Goal: Task Accomplishment & Management: Manage account settings

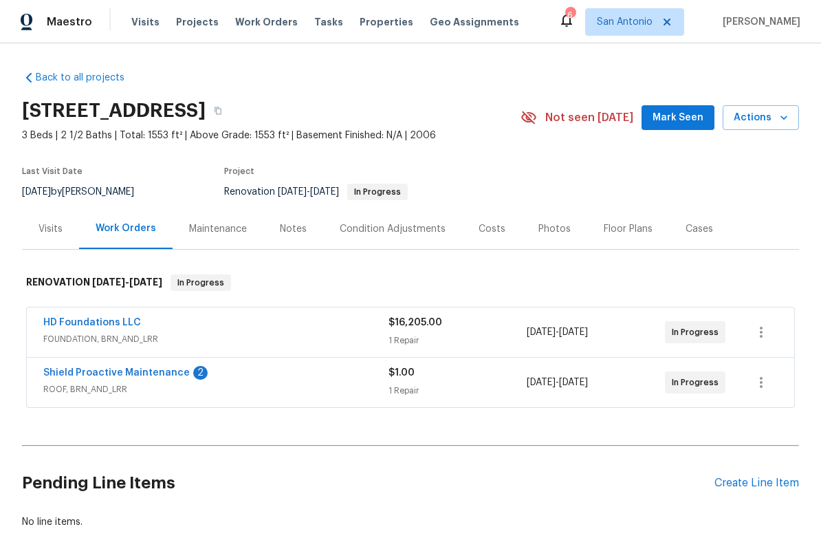
click at [139, 369] on link "Shield Proactive Maintenance" at bounding box center [116, 373] width 146 height 10
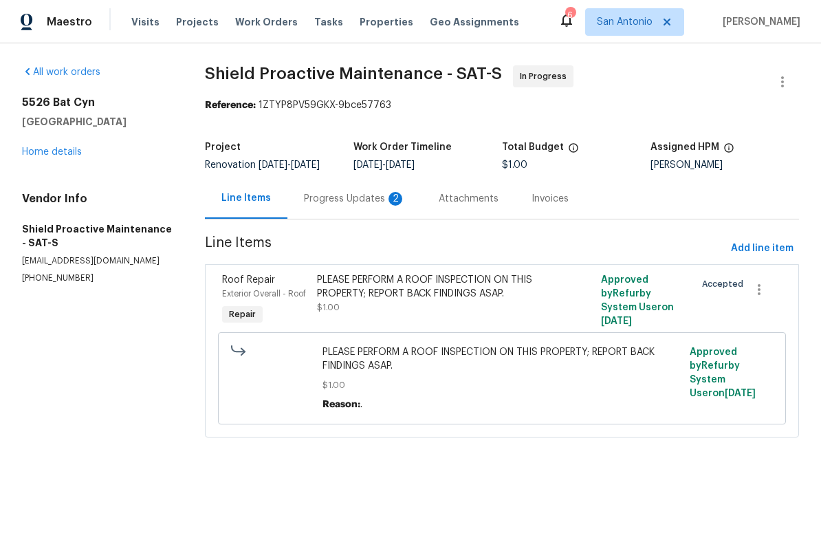
click at [341, 206] on div "Progress Updates 2" at bounding box center [355, 199] width 102 height 14
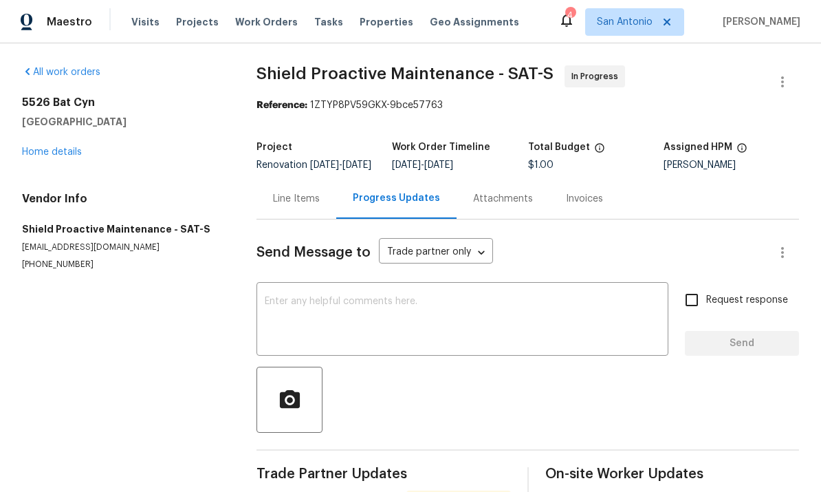
click at [391, 334] on textarea at bounding box center [462, 320] width 395 height 48
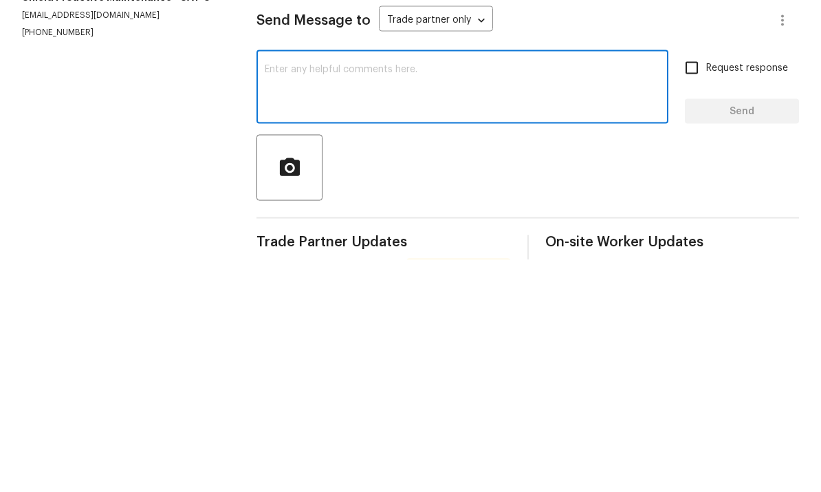
type textarea "T"
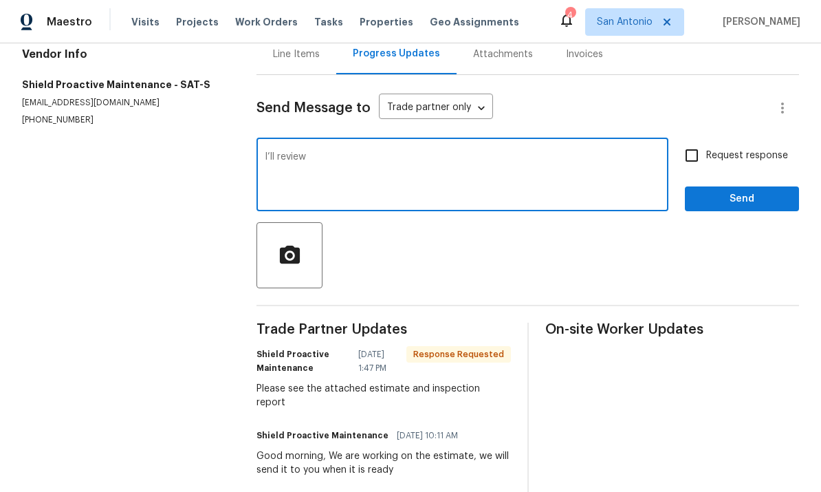
scroll to position [146, 0]
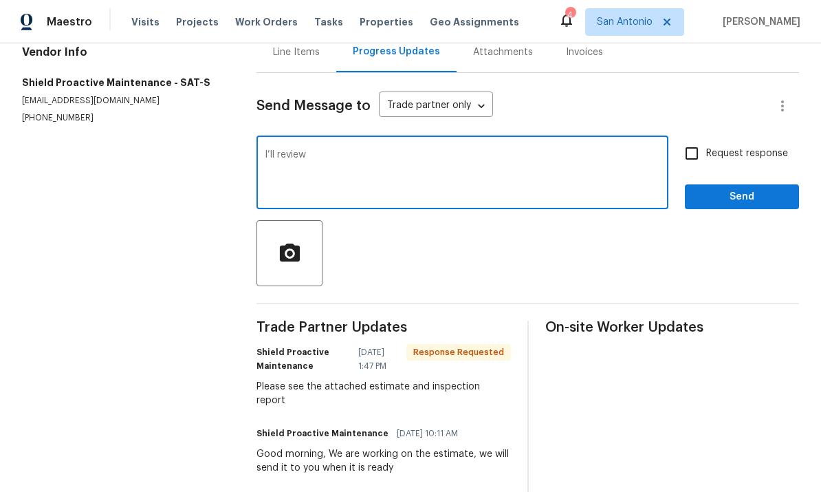
click at [408, 150] on textarea "I’ll review" at bounding box center [462, 174] width 395 height 48
type textarea "I’ll review your report & let you know which option I want to proceed with. Tha…"
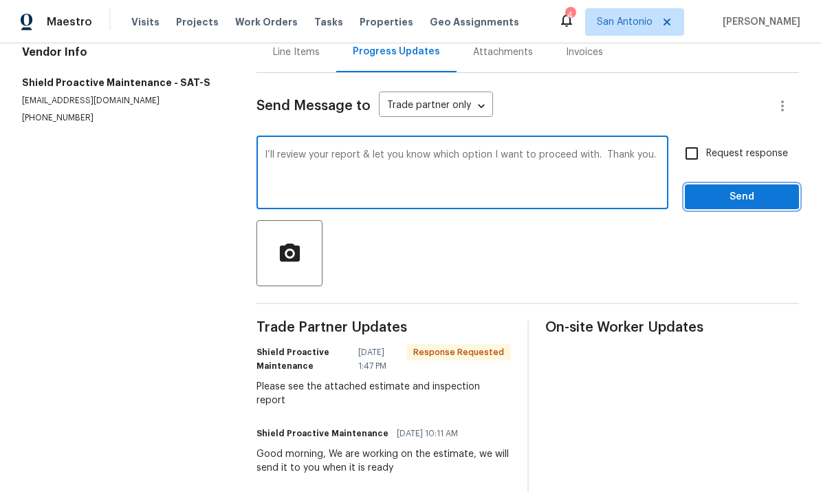
click at [742, 188] on span "Send" at bounding box center [742, 196] width 92 height 17
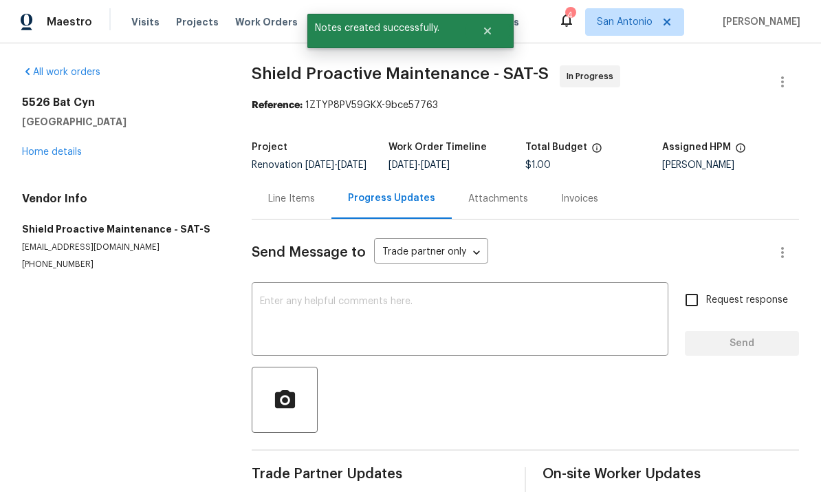
scroll to position [0, 0]
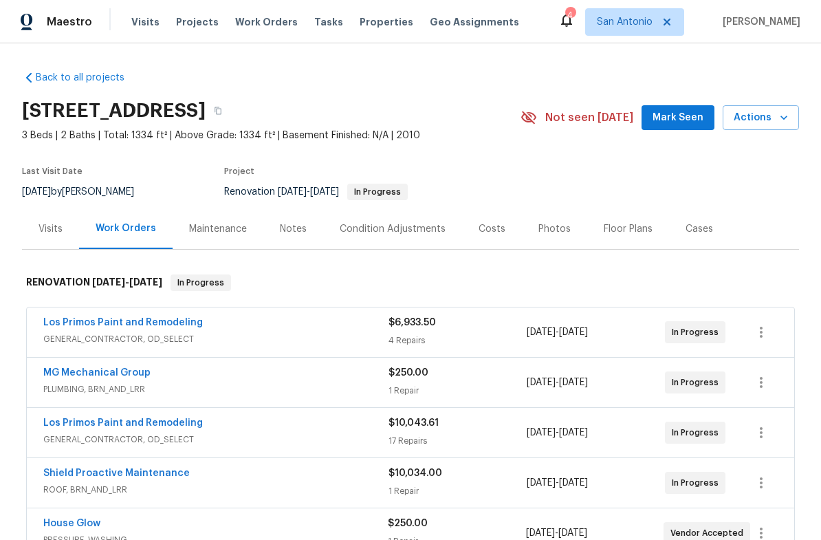
click at [692, 120] on span "Mark Seen" at bounding box center [677, 117] width 51 height 17
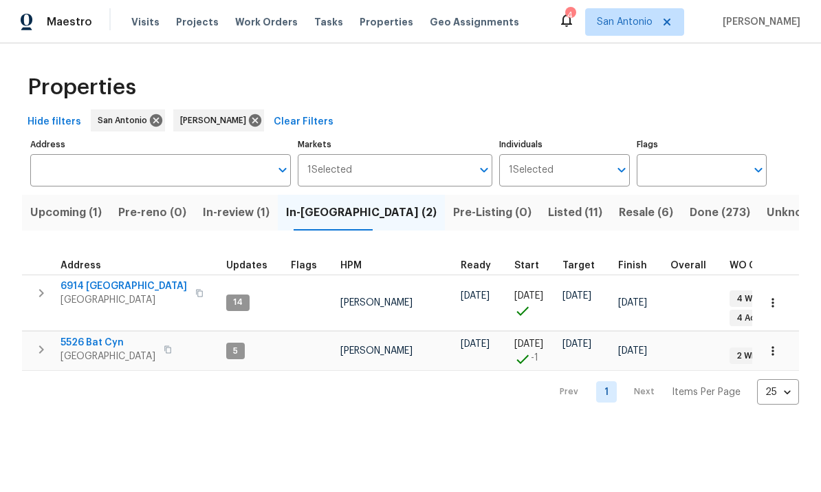
click at [67, 210] on span "Upcoming (1)" at bounding box center [65, 212] width 71 height 19
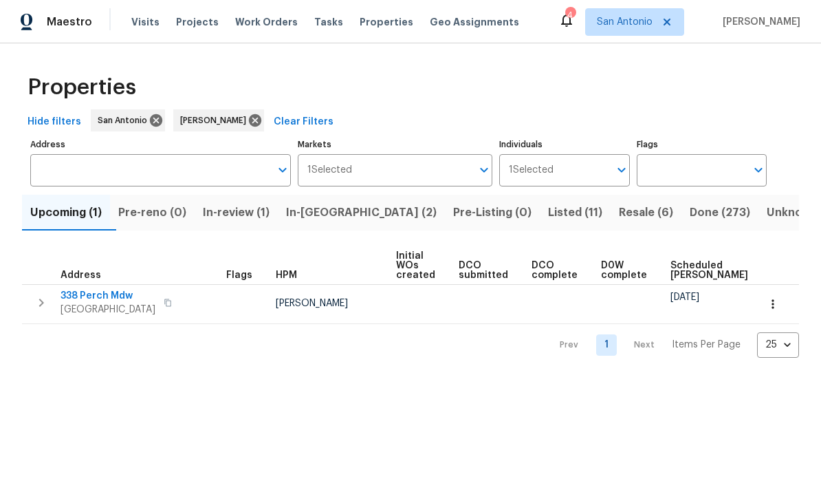
click at [69, 308] on span "San Antonio, TX 78253" at bounding box center [107, 309] width 95 height 14
click at [75, 309] on span "San Antonio, TX 78253" at bounding box center [107, 309] width 95 height 14
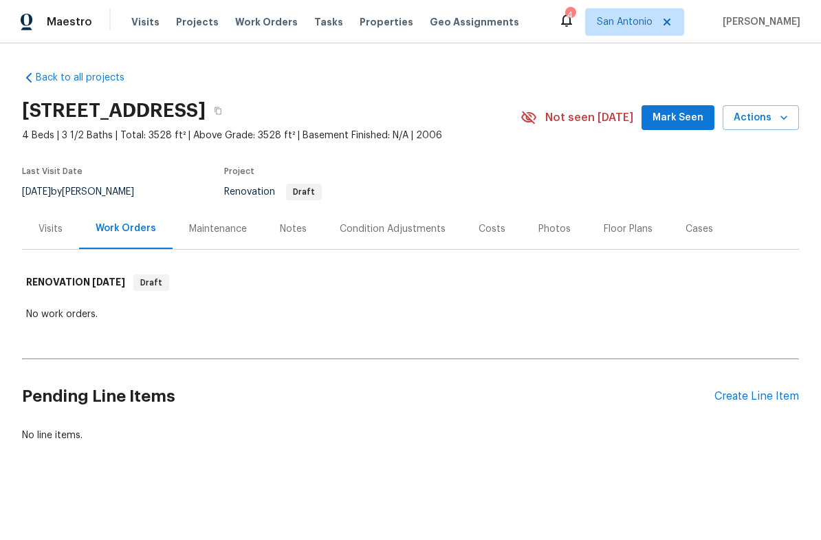
click at [384, 226] on div "Condition Adjustments" at bounding box center [393, 229] width 106 height 14
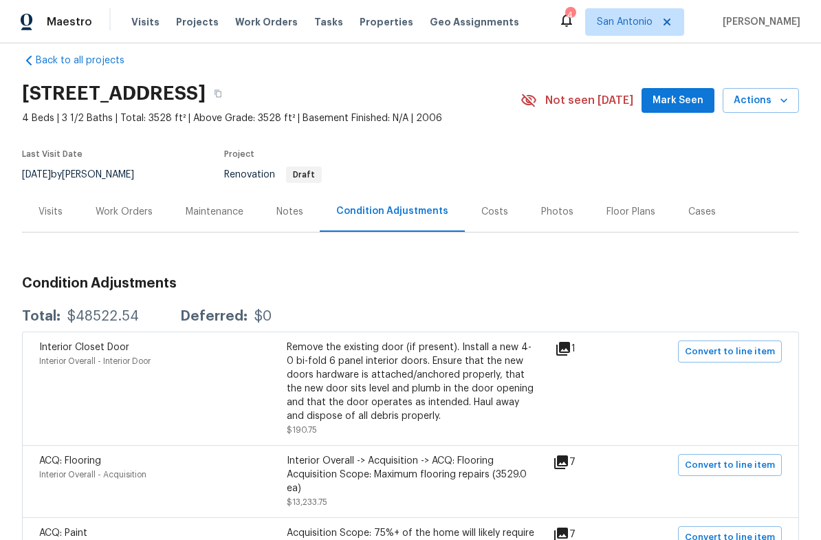
scroll to position [113, 0]
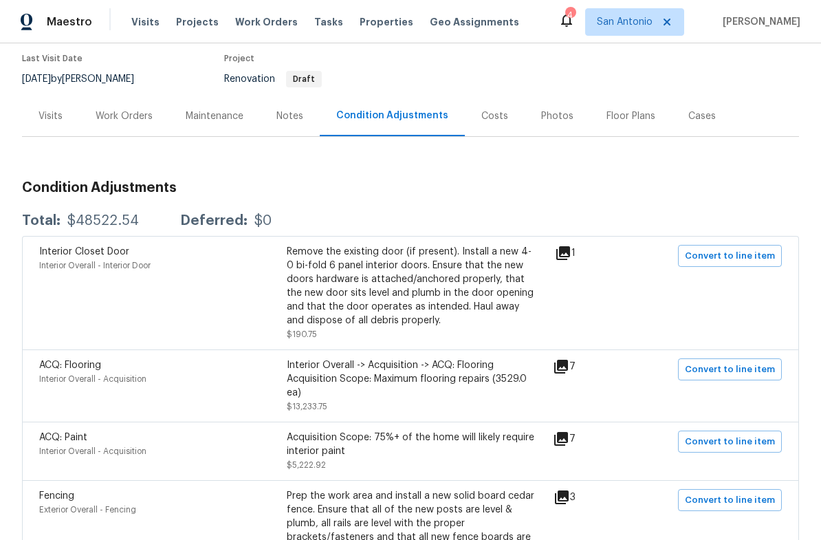
click at [568, 364] on icon at bounding box center [561, 367] width 14 height 14
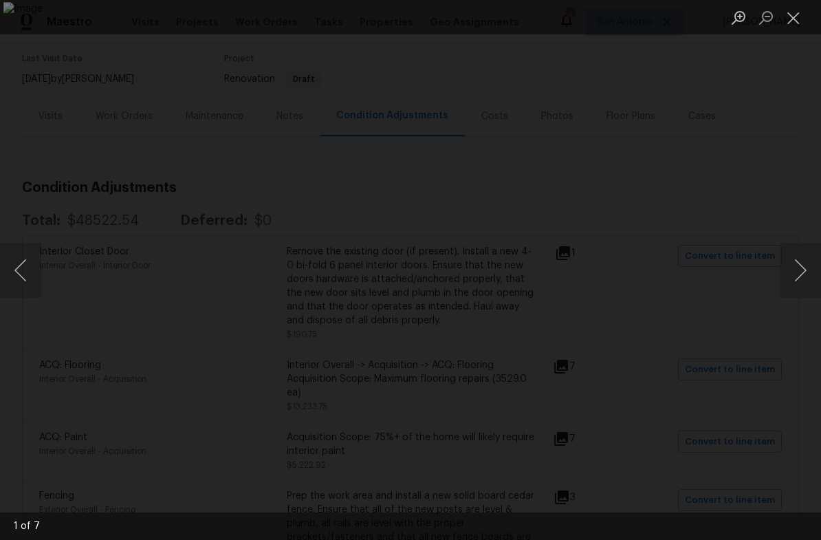
click at [779, 267] on div "Lightbox" at bounding box center [410, 270] width 821 height 540
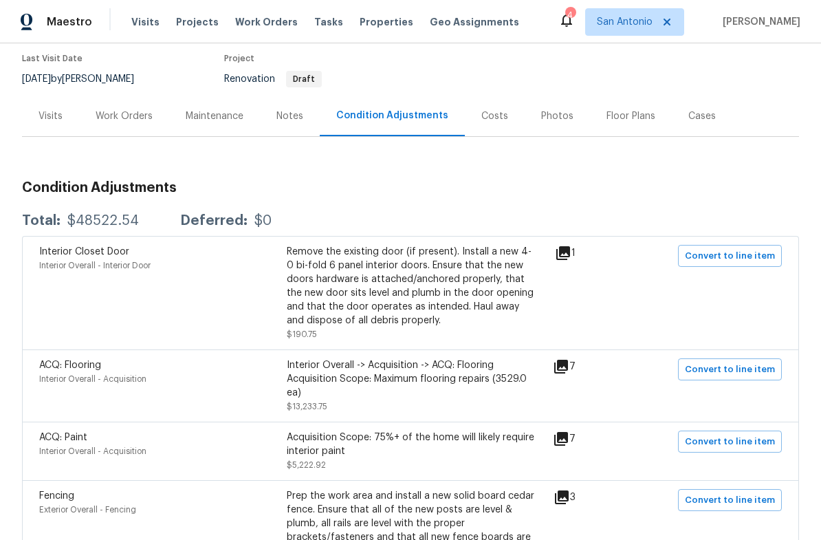
click at [567, 368] on icon at bounding box center [561, 366] width 16 height 16
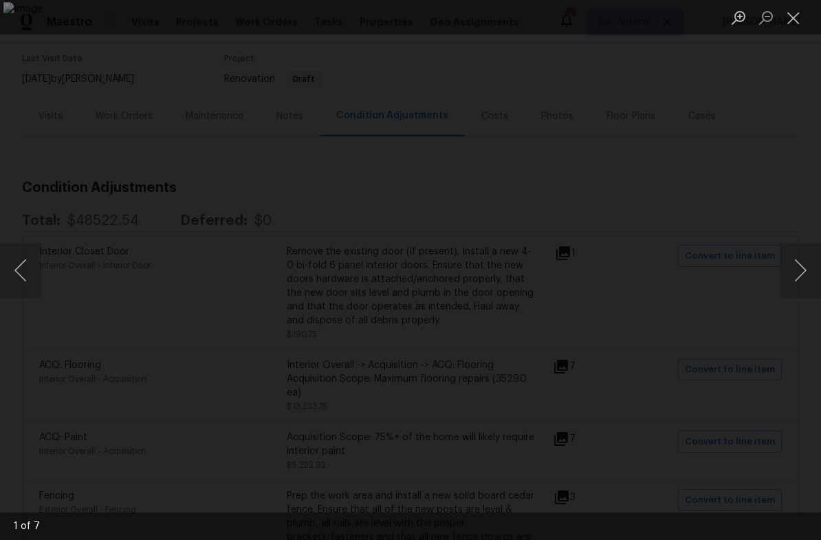
click at [792, 275] on button "Next image" at bounding box center [800, 270] width 41 height 55
click at [787, 274] on button "Next image" at bounding box center [800, 270] width 41 height 55
click at [788, 269] on button "Next image" at bounding box center [800, 270] width 41 height 55
click at [788, 272] on button "Next image" at bounding box center [800, 270] width 41 height 55
click at [789, 270] on button "Next image" at bounding box center [800, 270] width 41 height 55
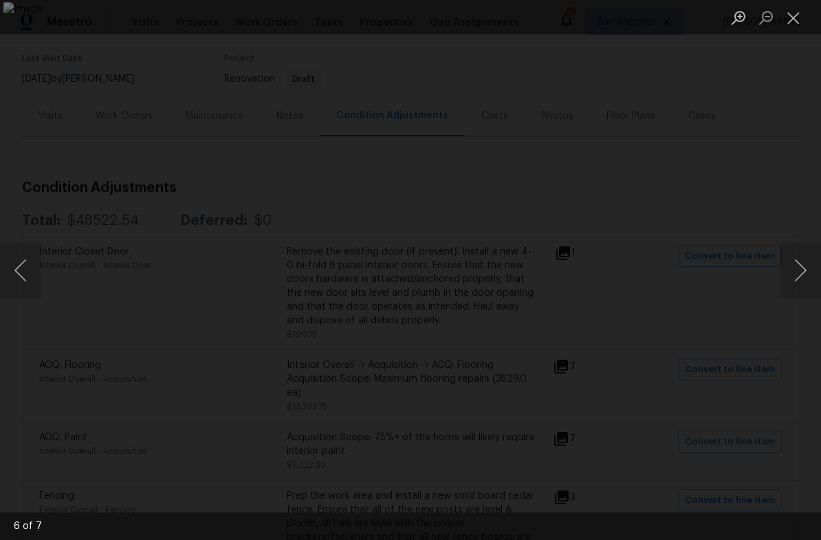
click at [801, 272] on button "Next image" at bounding box center [800, 270] width 41 height 55
click at [793, 276] on button "Next image" at bounding box center [800, 270] width 41 height 55
click at [798, 267] on button "Next image" at bounding box center [800, 270] width 41 height 55
click at [794, 27] on button "Close lightbox" at bounding box center [793, 17] width 27 height 24
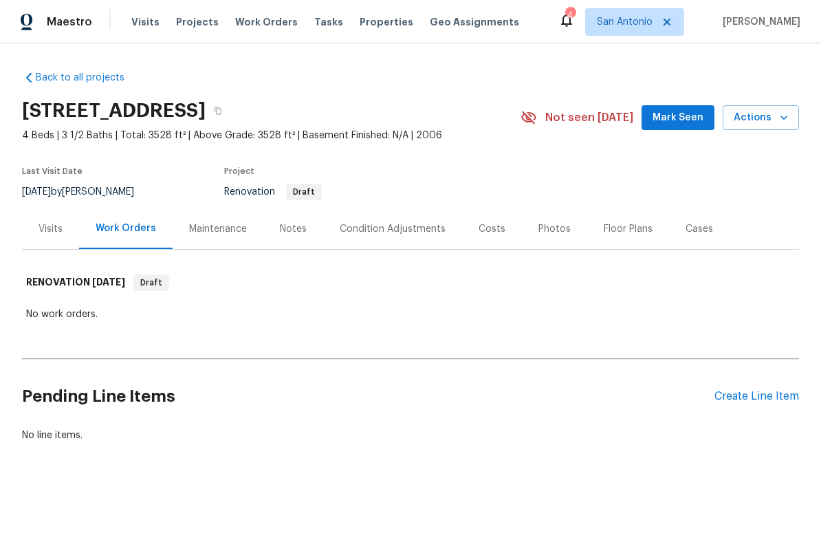
click at [670, 113] on span "Mark Seen" at bounding box center [677, 117] width 51 height 17
click at [279, 239] on div "Notes" at bounding box center [293, 228] width 60 height 41
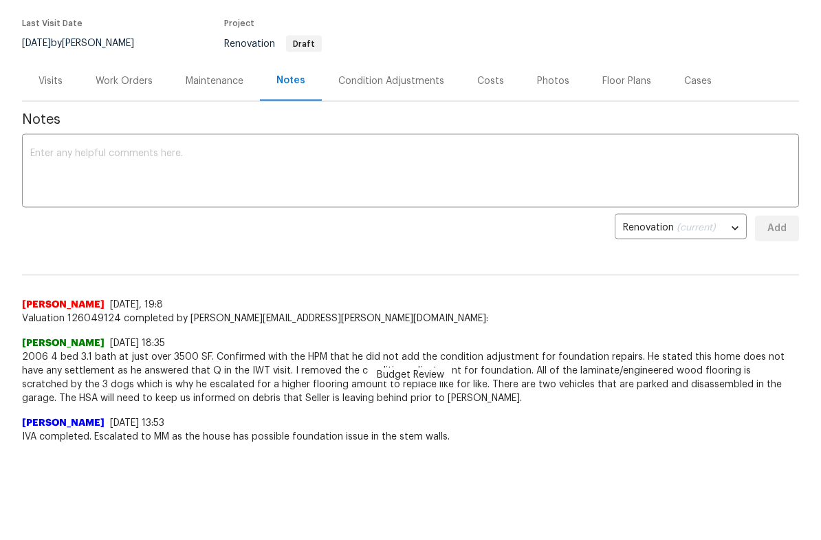
scroll to position [25, 0]
click at [542, 300] on div "Budget Review Adam Quijas 9/5/25, 19:8 Valuation 126049124 completed by adam.qu…" at bounding box center [410, 336] width 777 height 73
click at [479, 300] on div "Budget Review Adam Quijas 9/5/25, 19:8 Valuation 126049124 completed by adam.qu…" at bounding box center [410, 336] width 777 height 73
click at [401, 416] on span "Budget Review" at bounding box center [410, 423] width 84 height 14
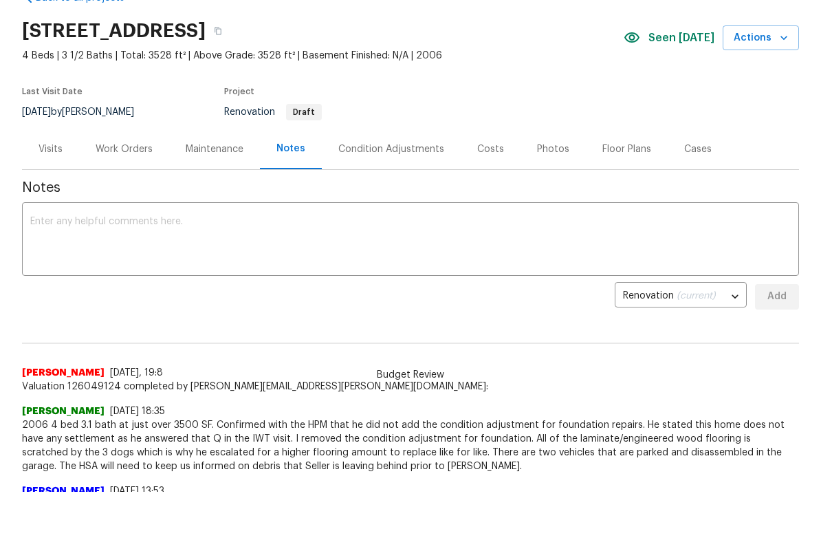
scroll to position [32, 0]
click at [404, 190] on div "Condition Adjustments" at bounding box center [391, 197] width 106 height 14
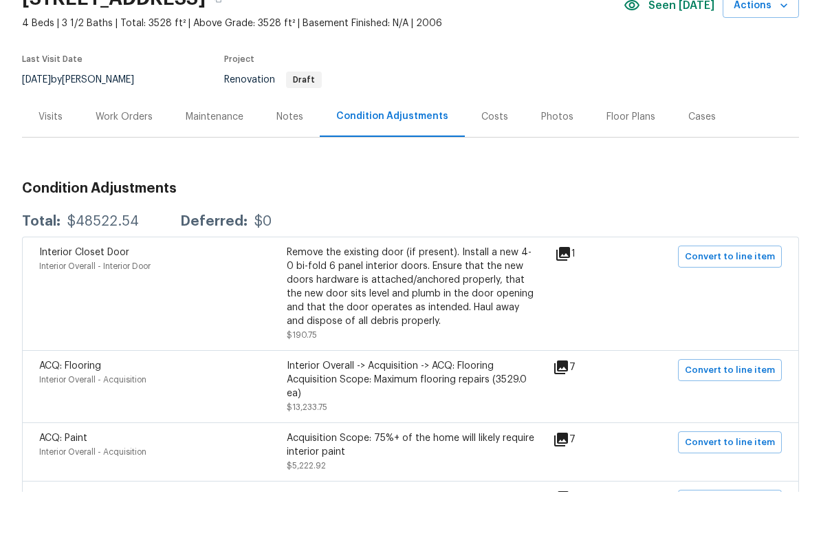
scroll to position [-13, 0]
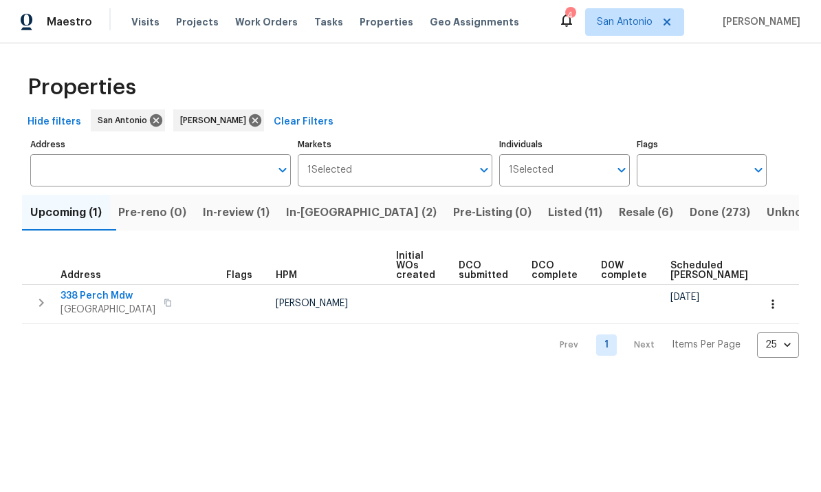
click at [329, 217] on span "In-[GEOGRAPHIC_DATA] (2)" at bounding box center [361, 212] width 151 height 19
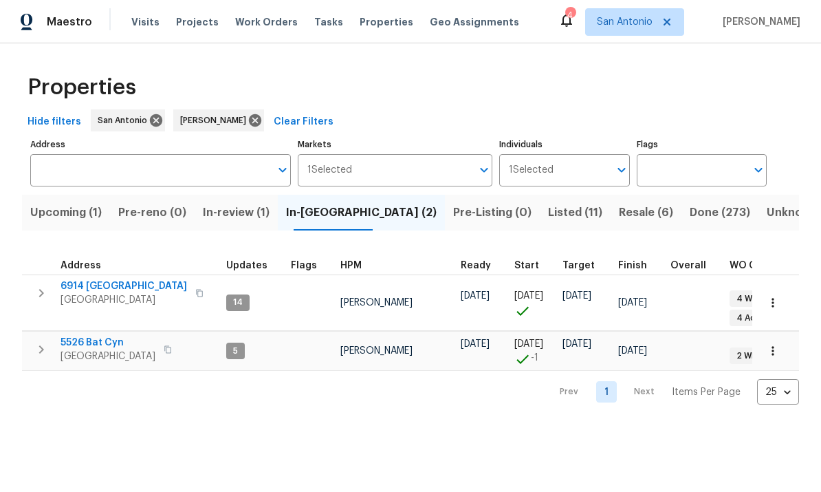
click at [244, 219] on span "In-review (1)" at bounding box center [236, 212] width 67 height 19
